Goal: Information Seeking & Learning: Learn about a topic

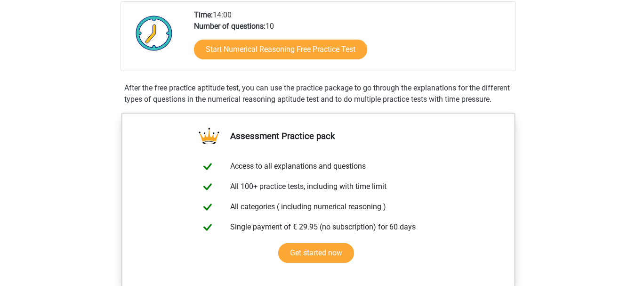
scroll to position [232, 0]
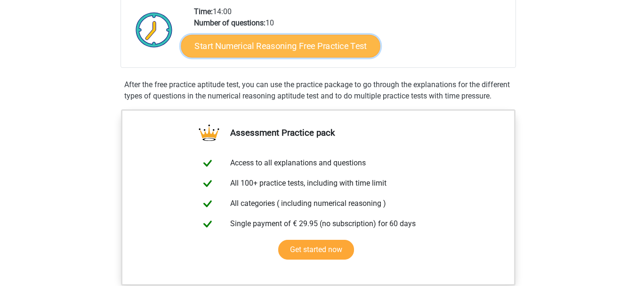
click at [348, 41] on link "Start Numerical Reasoning Free Practice Test" at bounding box center [280, 45] width 199 height 23
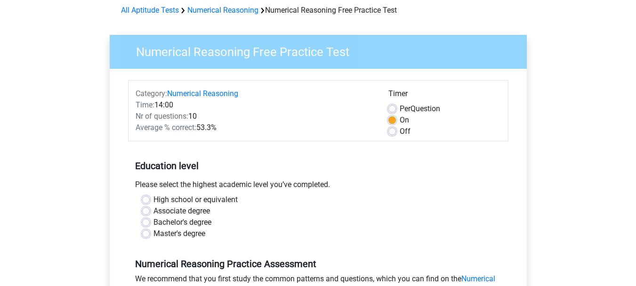
scroll to position [43, 0]
click at [208, 199] on label "High school or equivalent" at bounding box center [195, 198] width 84 height 11
click at [150, 199] on input "High school or equivalent" at bounding box center [146, 197] width 8 height 9
radio input "true"
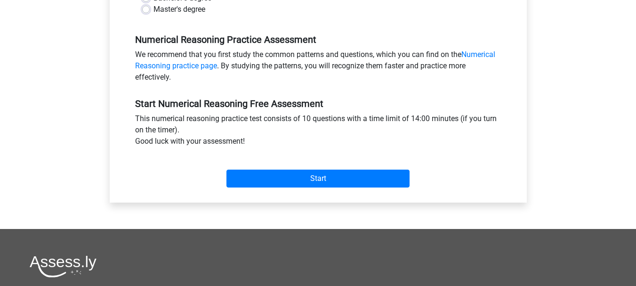
scroll to position [268, 0]
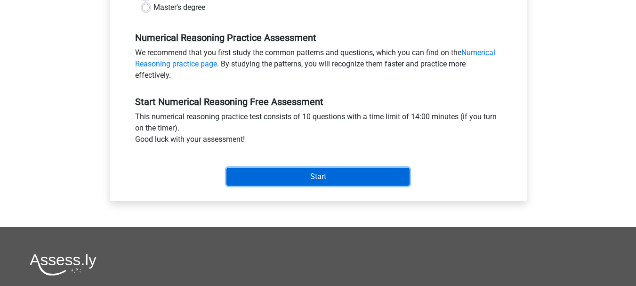
click at [345, 183] on input "Start" at bounding box center [317, 176] width 183 height 18
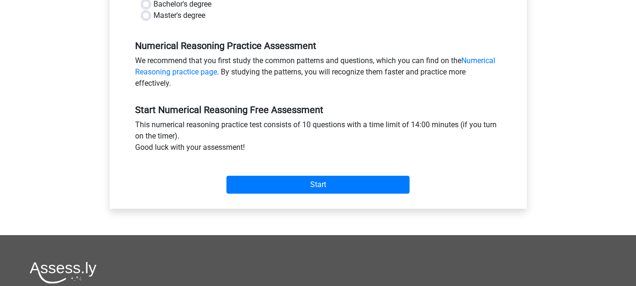
scroll to position [261, 0]
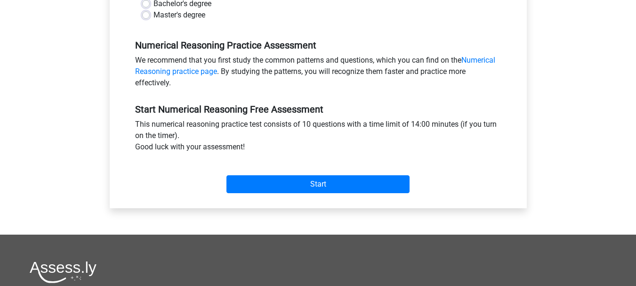
click at [295, 174] on div "Start" at bounding box center [318, 176] width 380 height 33
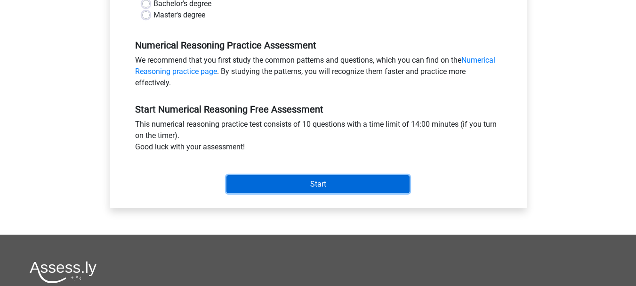
click at [299, 183] on input "Start" at bounding box center [317, 184] width 183 height 18
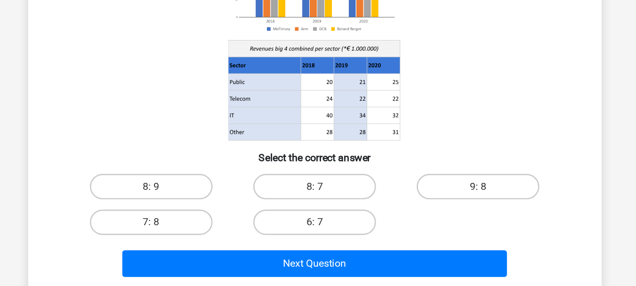
scroll to position [63, 0]
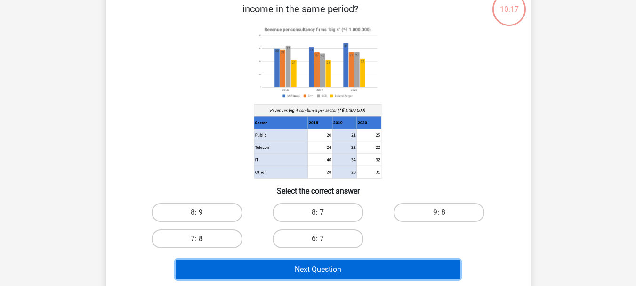
drag, startPoint x: 365, startPoint y: 263, endPoint x: 360, endPoint y: 260, distance: 5.5
click at [360, 260] on button "Next Question" at bounding box center [317, 269] width 285 height 20
click at [366, 265] on button "Next Question" at bounding box center [317, 269] width 285 height 20
